Goal: Task Accomplishment & Management: Use online tool/utility

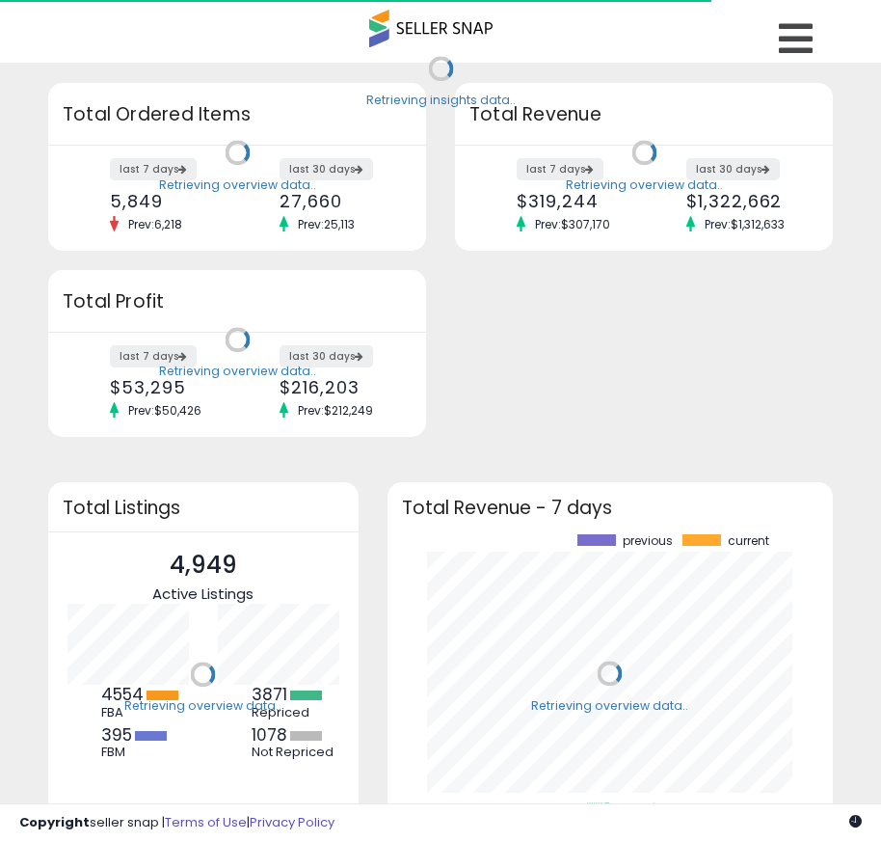
scroll to position [268, 408]
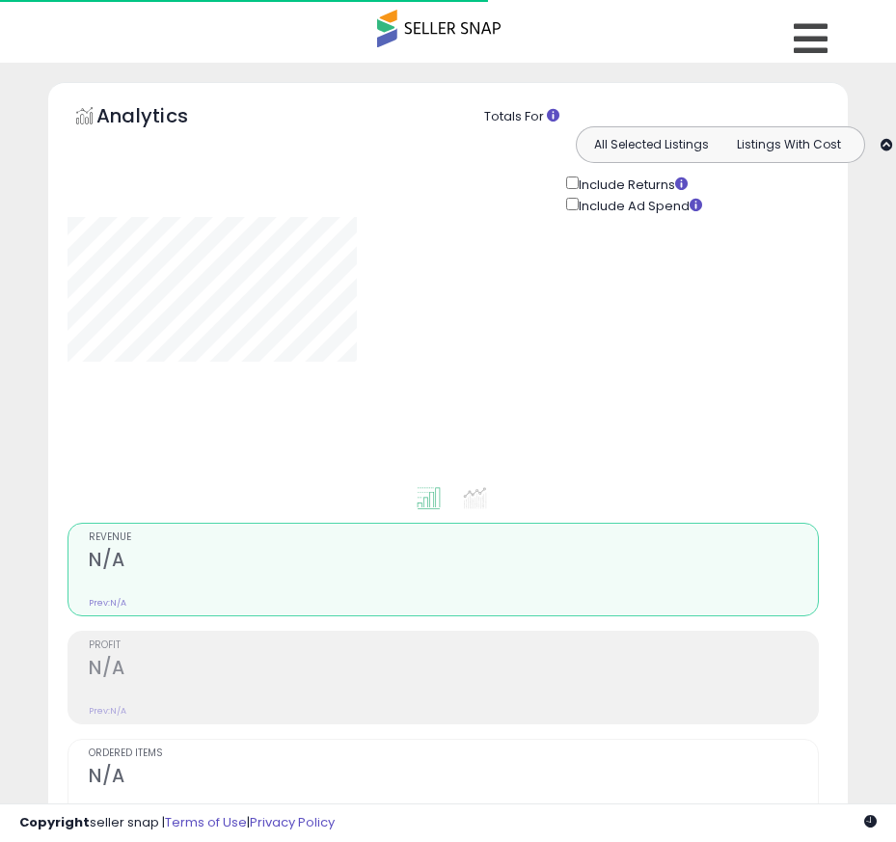
type input "**********"
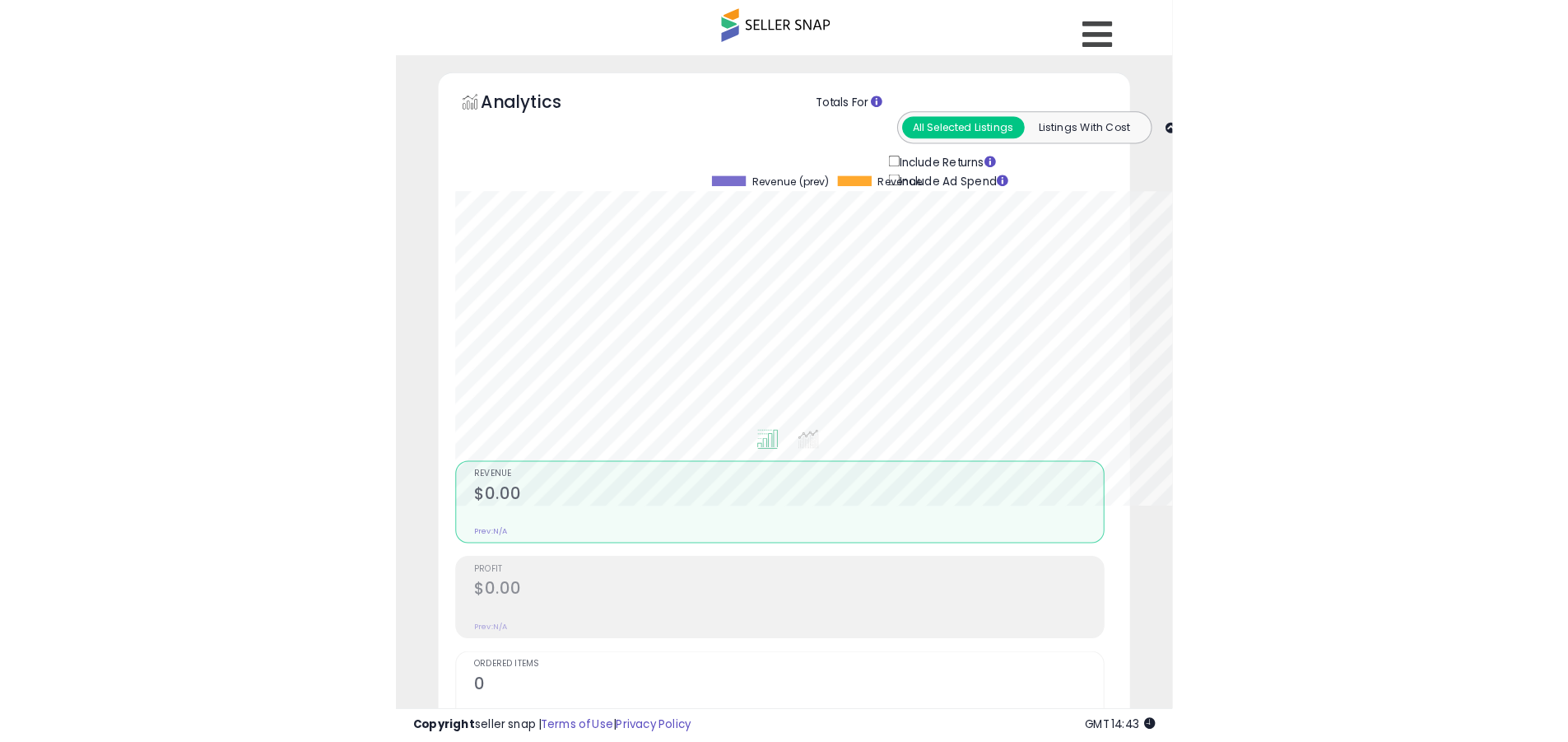
scroll to position [337, 861]
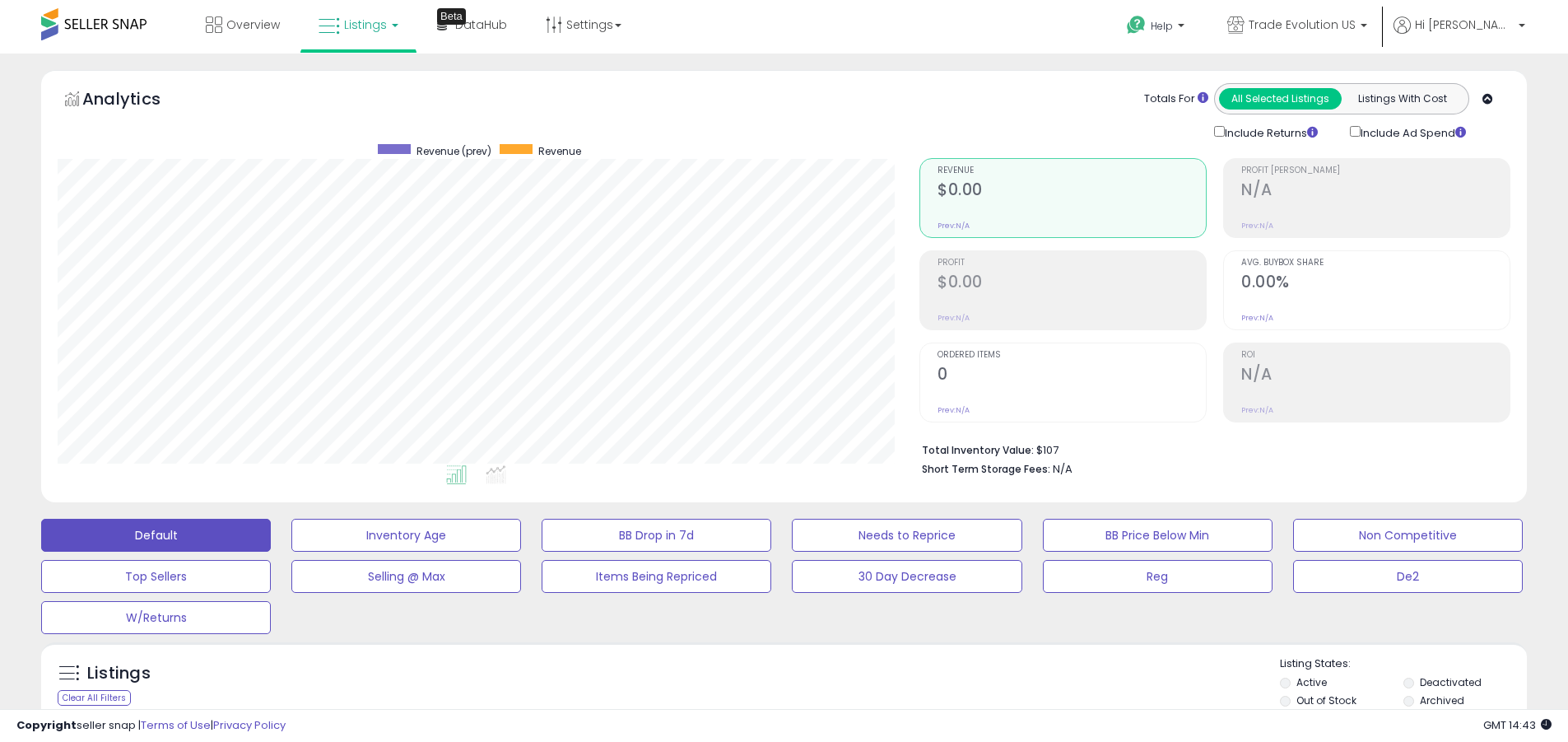
click at [764, 681] on label "Deactivated" at bounding box center [1450, 682] width 61 height 14
click at [764, 699] on label "Archived" at bounding box center [1442, 700] width 44 height 14
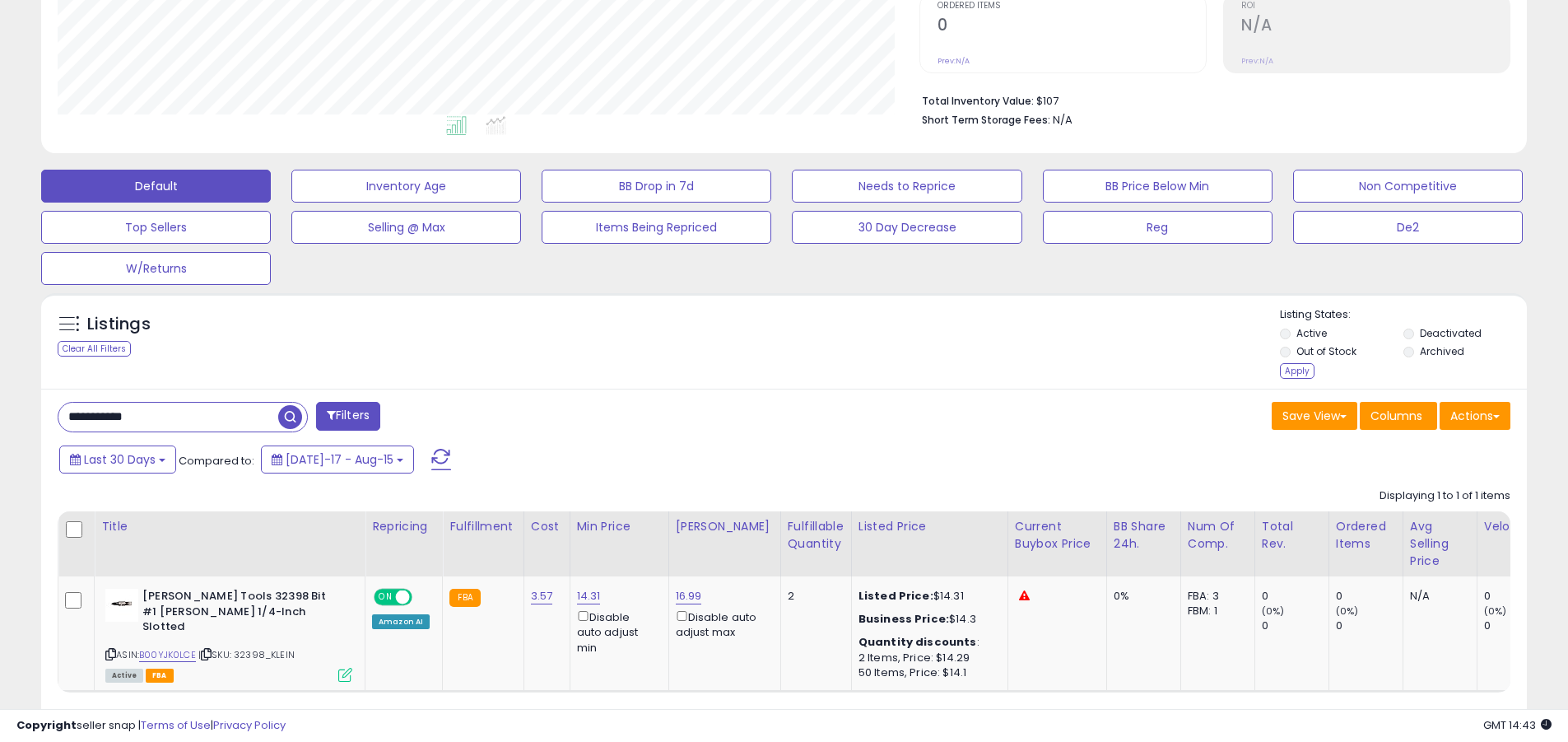
click at [764, 371] on div "Apply" at bounding box center [1297, 371] width 34 height 15
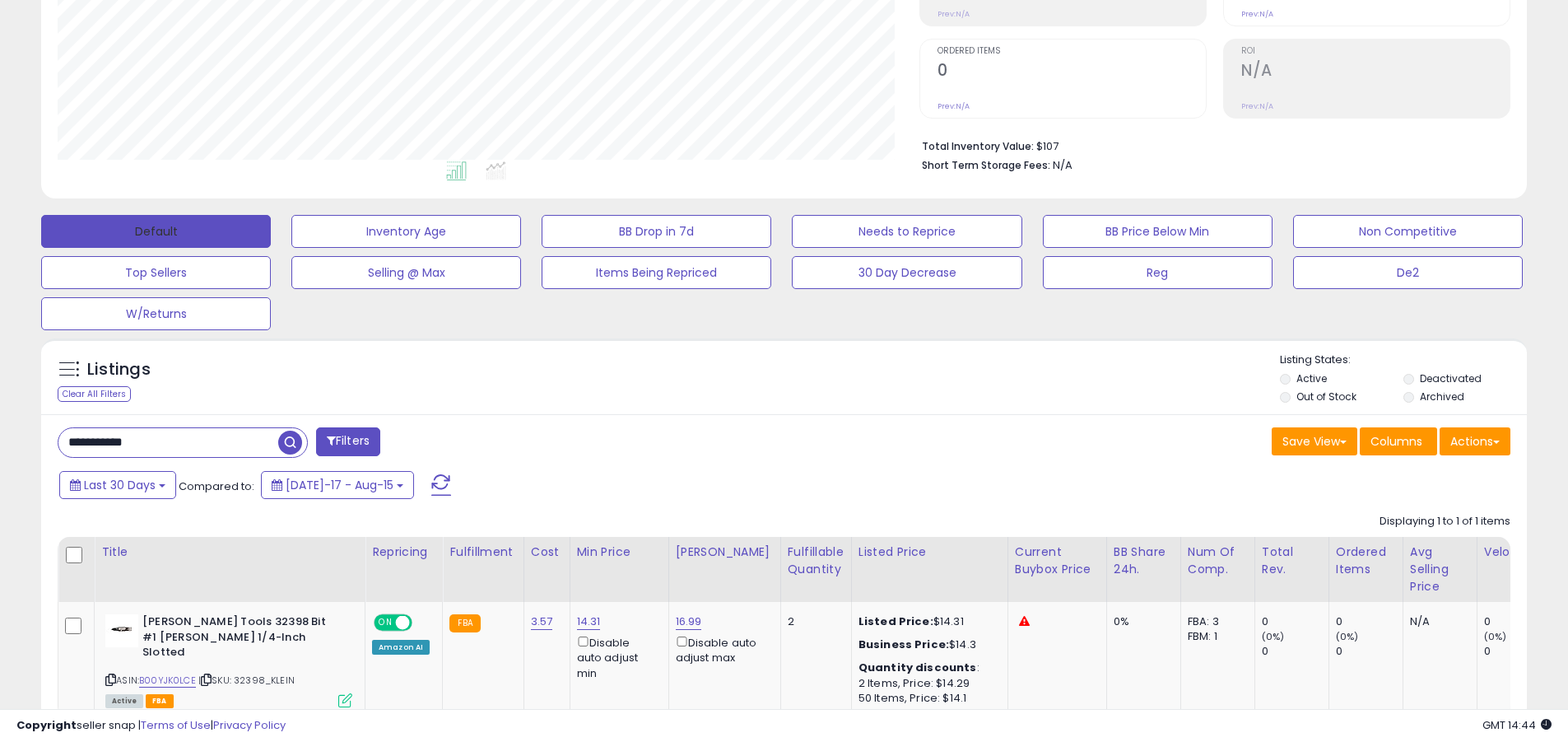
click at [155, 231] on button "Default" at bounding box center [155, 231] width 230 height 33
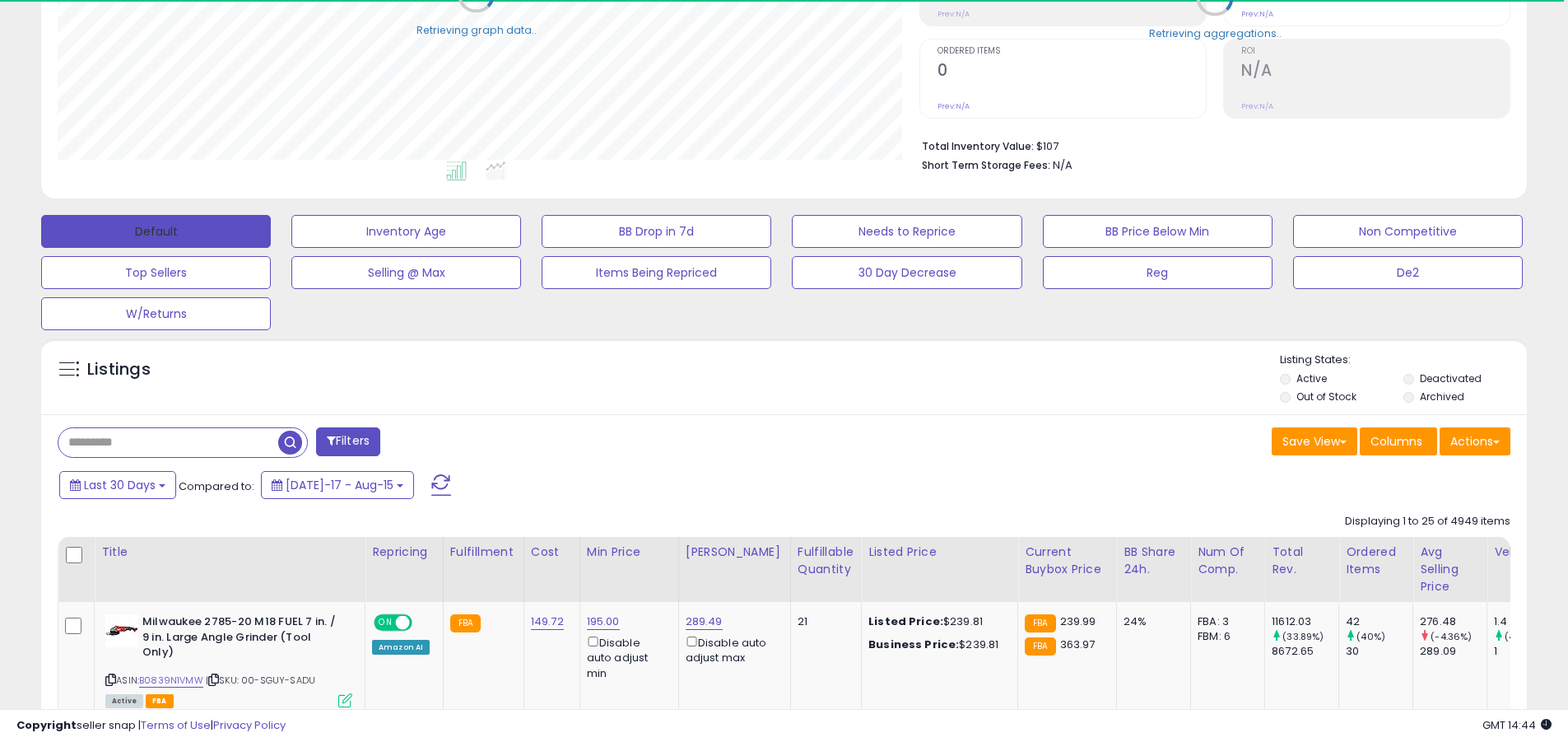
scroll to position [822828, 822025]
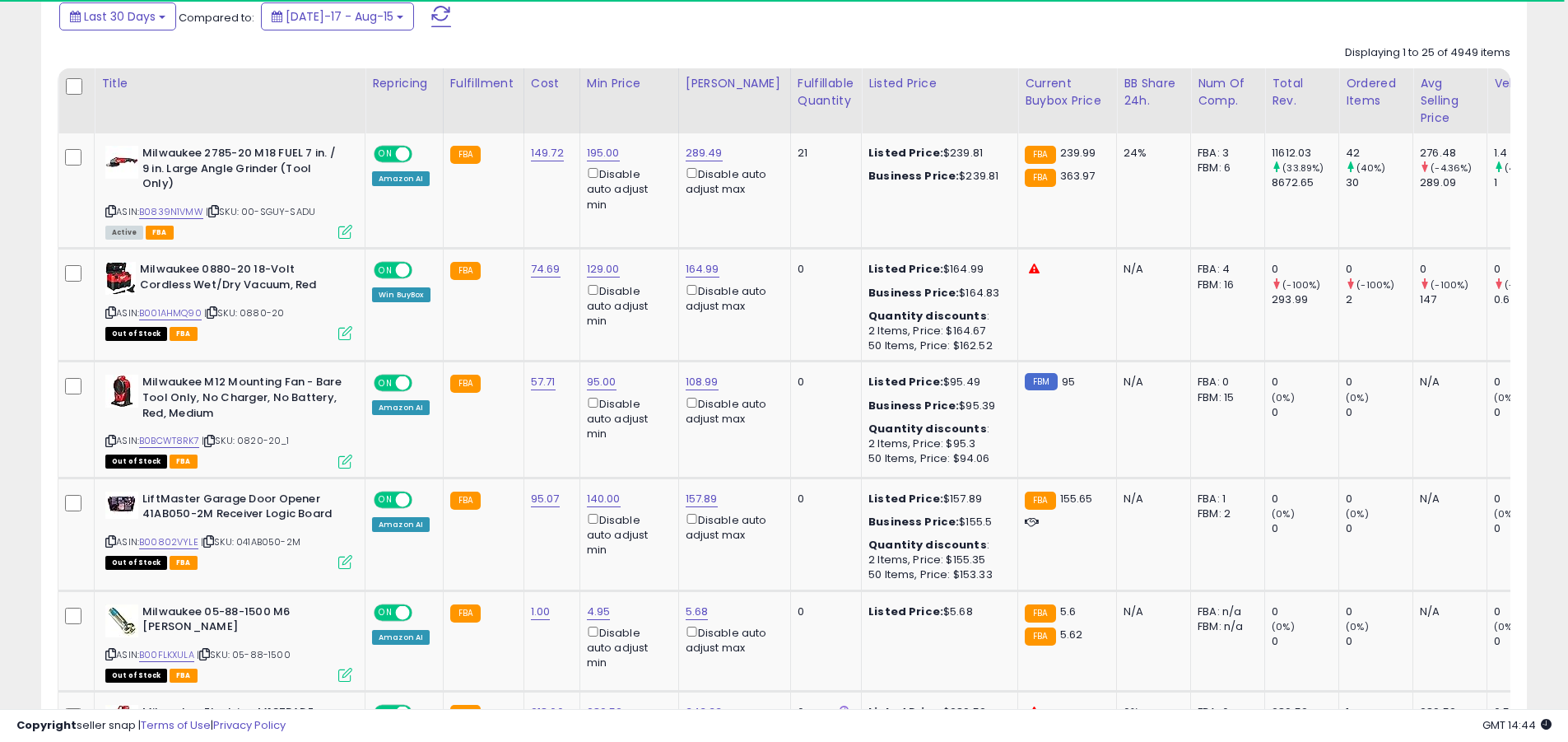
click at [431, 15] on span at bounding box center [440, 16] width 20 height 21
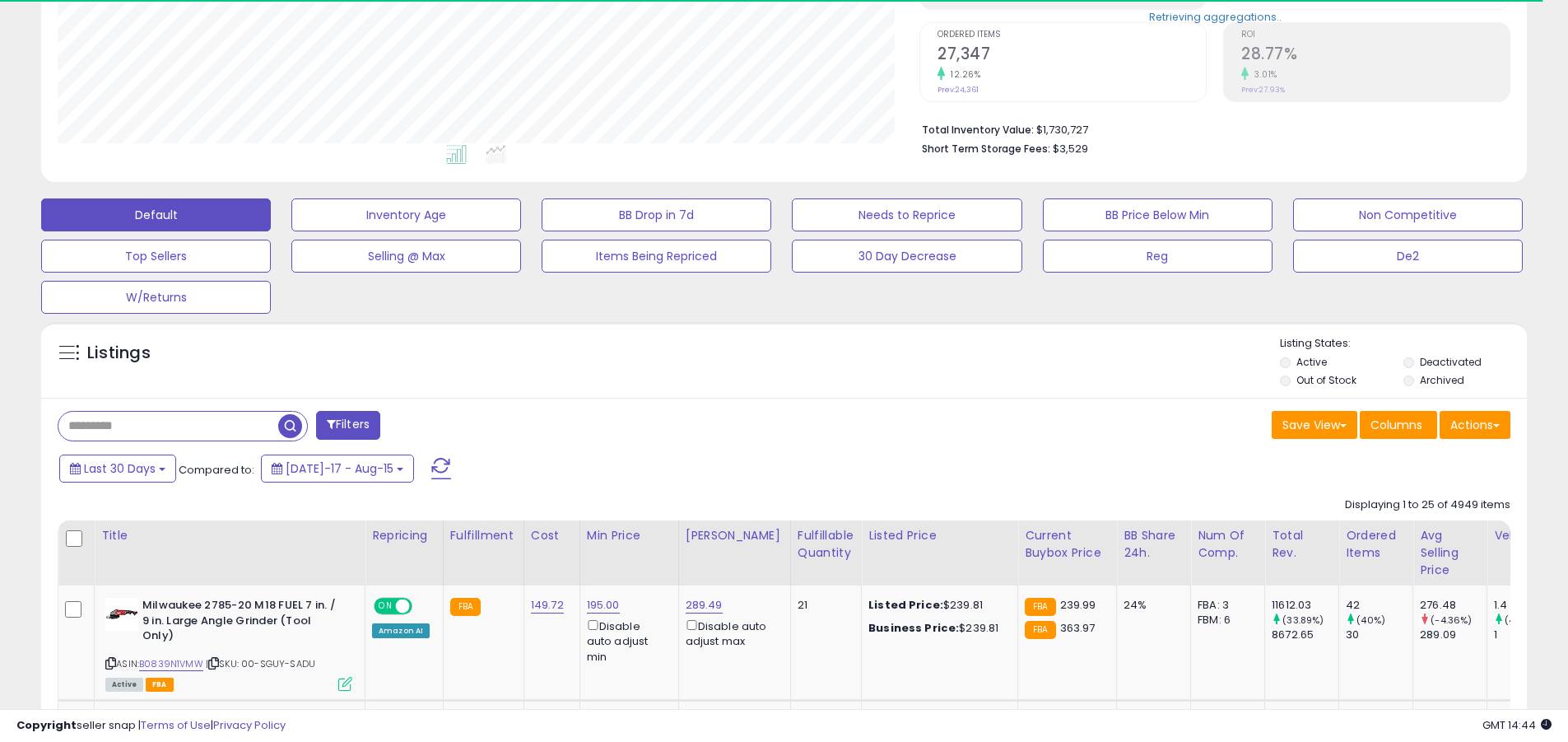
scroll to position [337, 861]
click at [168, 425] on input "text" at bounding box center [167, 426] width 219 height 29
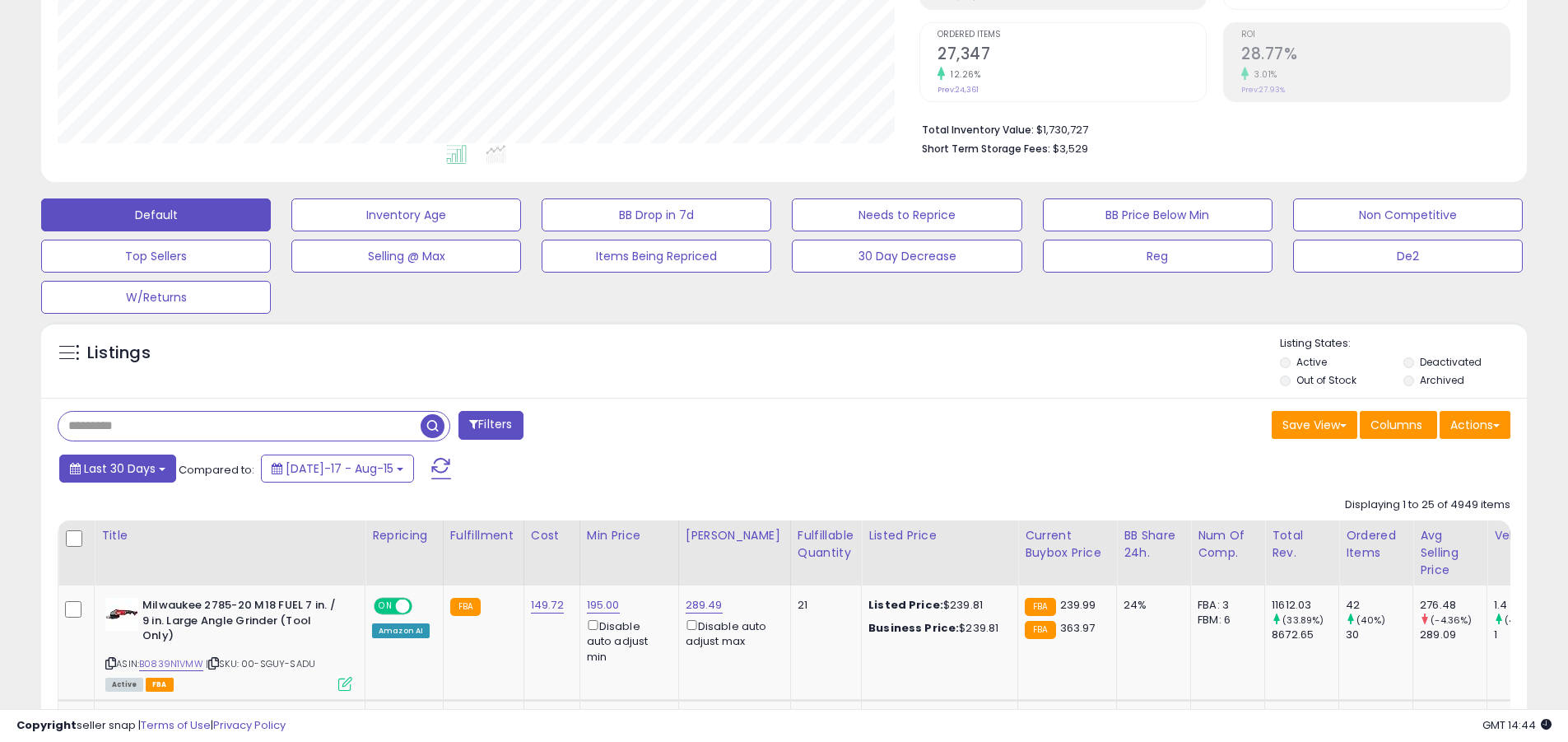
click at [117, 468] on span "Last 30 Days" at bounding box center [119, 468] width 72 height 16
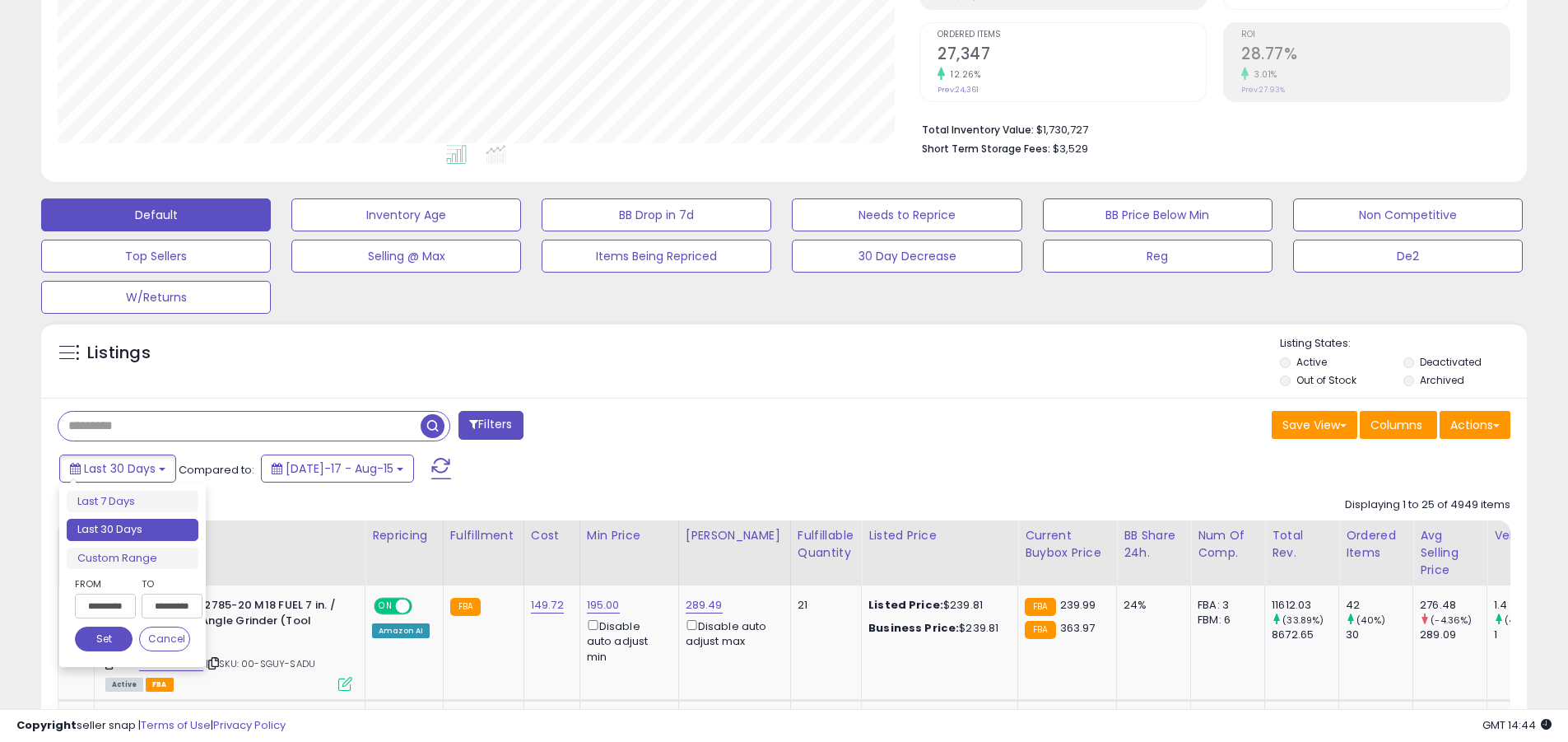
click at [132, 529] on li "Last 30 Days" at bounding box center [132, 529] width 131 height 22
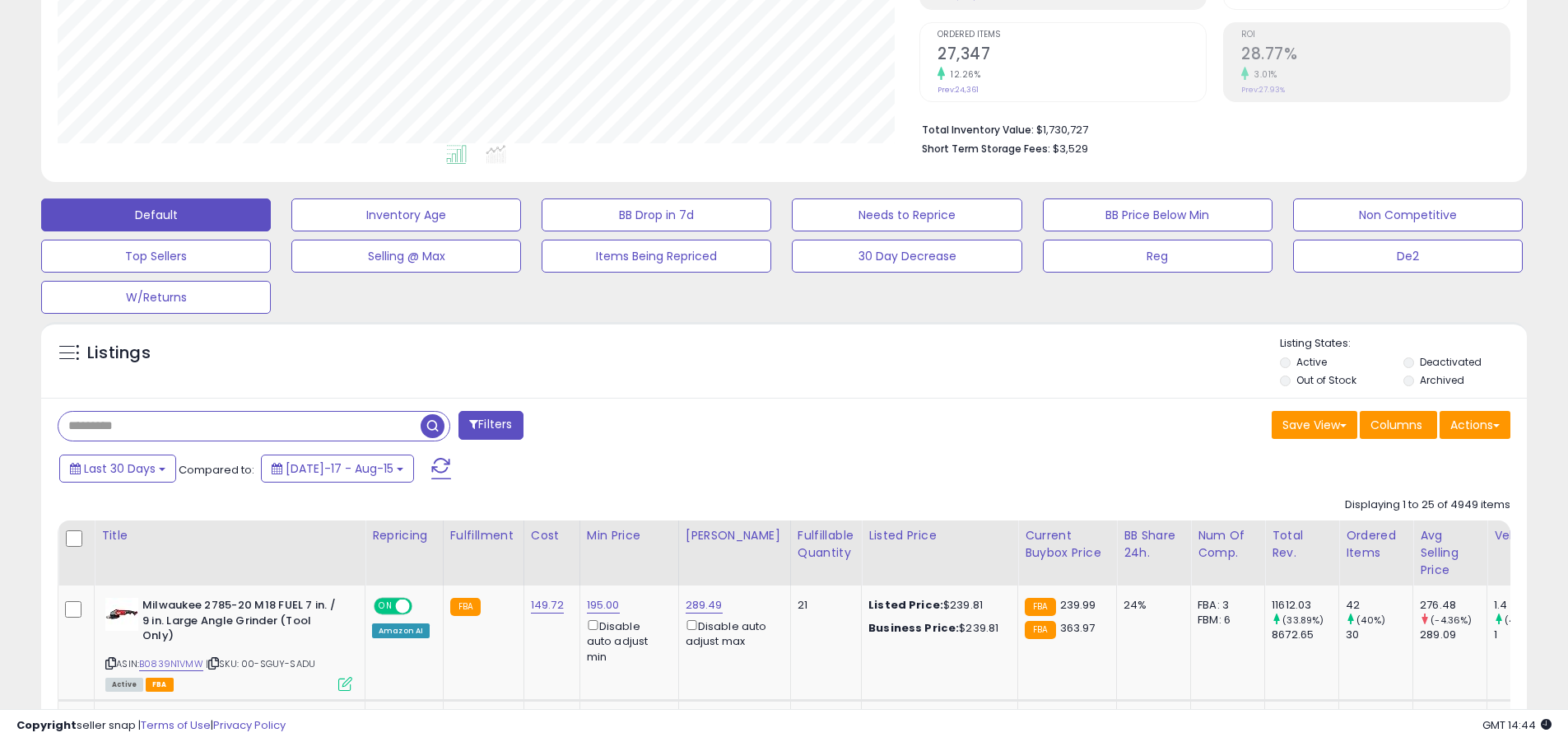
click at [240, 425] on input "text" at bounding box center [239, 426] width 362 height 29
click at [434, 424] on span "button" at bounding box center [433, 426] width 24 height 24
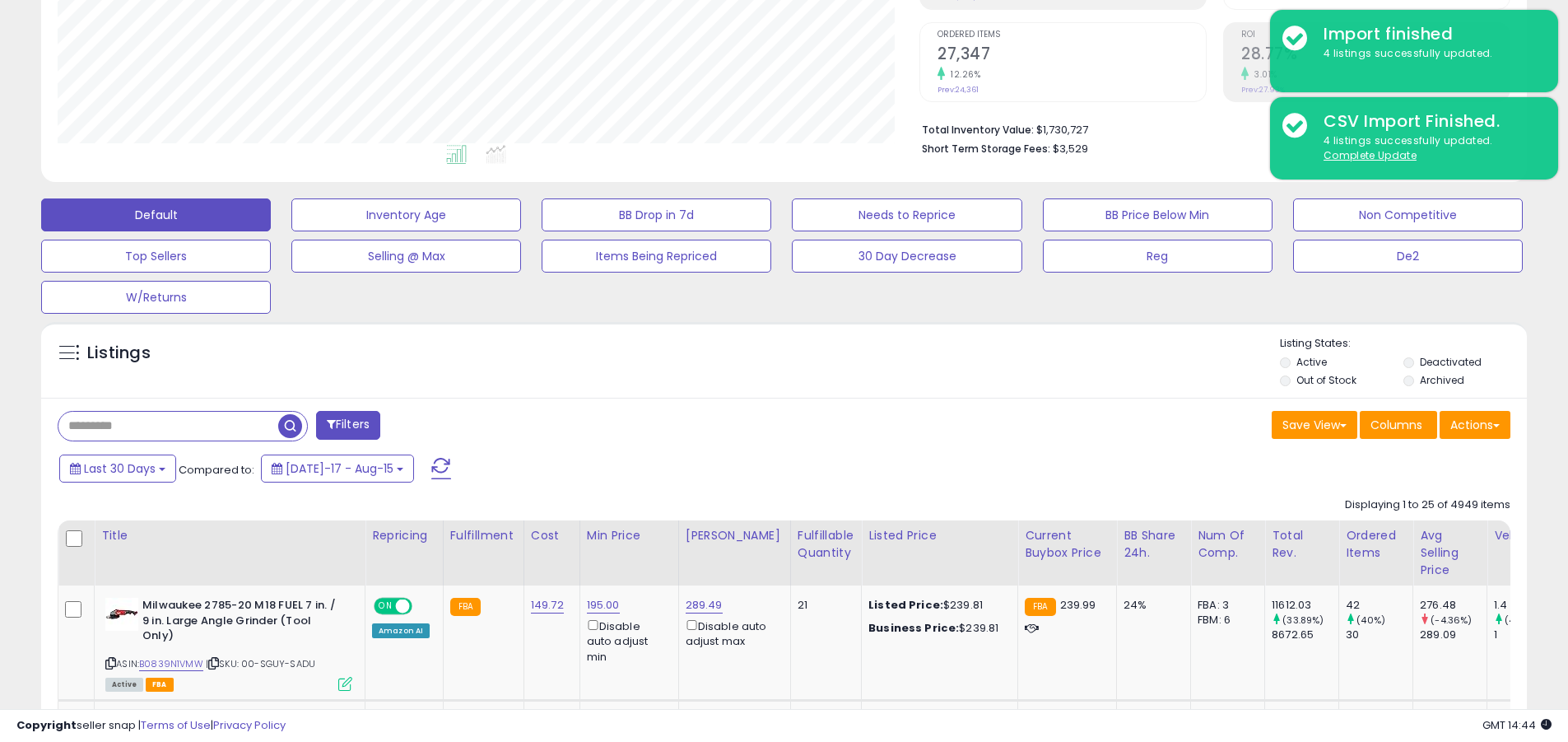
click at [764, 424] on button "Actions" at bounding box center [1474, 424] width 71 height 28
click at [0, 0] on link "Export All Columns" at bounding box center [0, 0] width 0 height 0
